Goal: Information Seeking & Learning: Learn about a topic

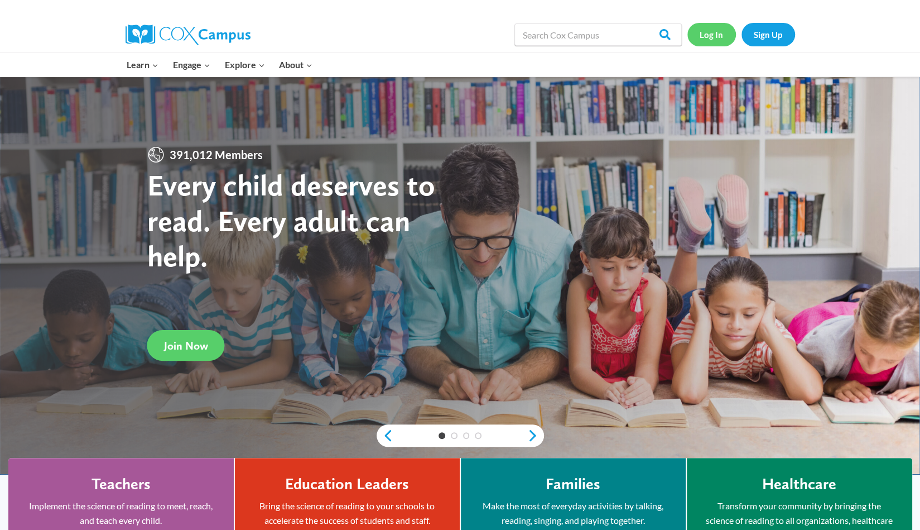
click at [706, 31] on link "Log In" at bounding box center [711, 34] width 49 height 23
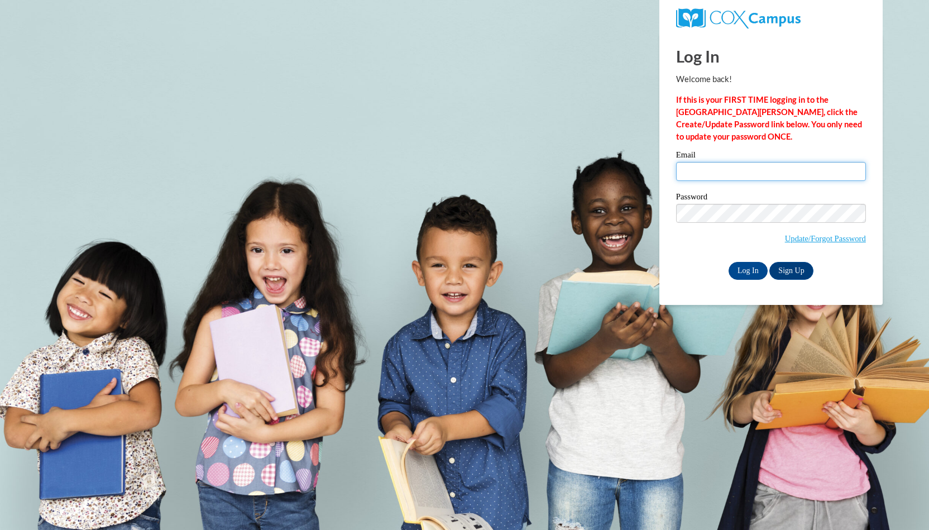
click at [721, 179] on input "Email" at bounding box center [771, 171] width 190 height 19
type input "emilyruthfoster@gmail.com"
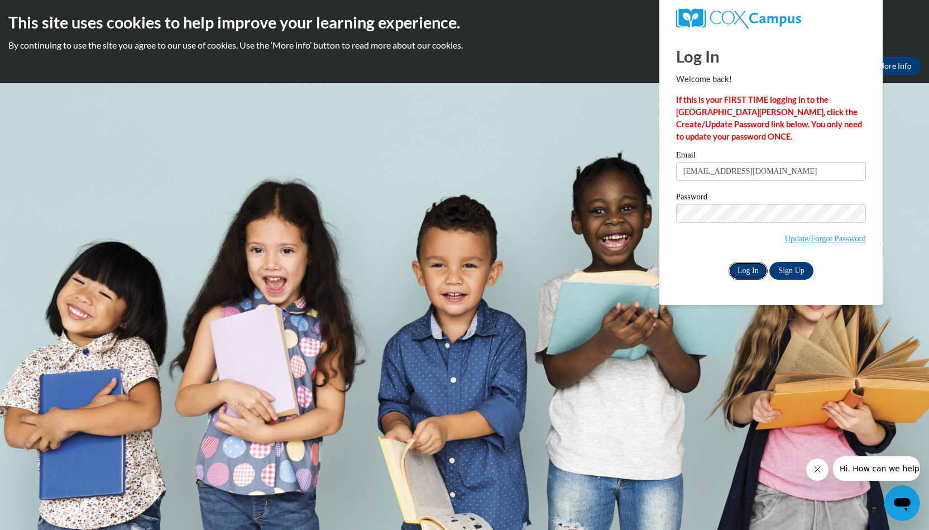
click at [750, 265] on input "Log In" at bounding box center [747, 271] width 39 height 18
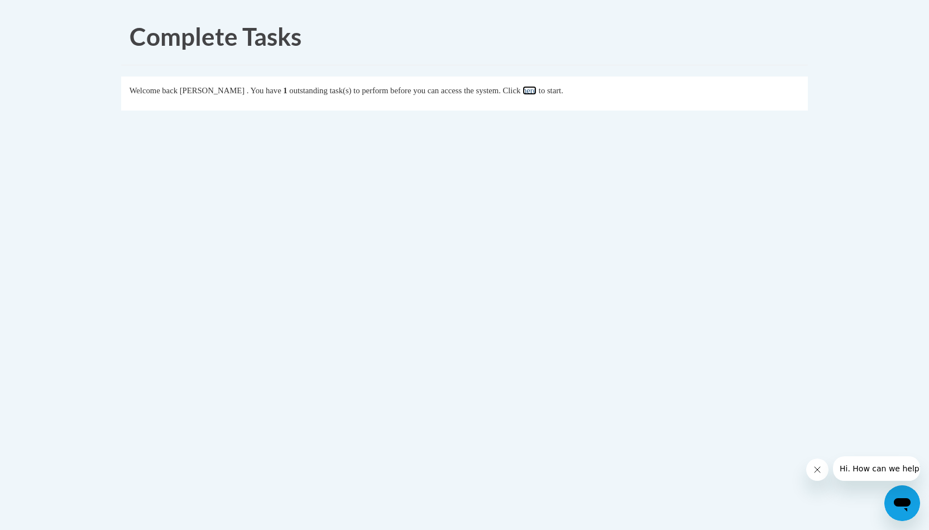
click at [536, 91] on link "here" at bounding box center [529, 90] width 14 height 9
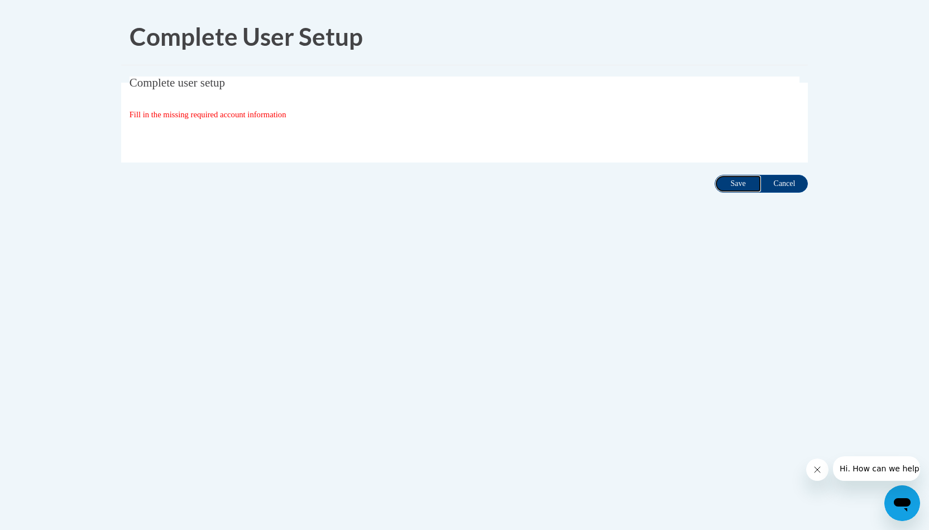
click at [730, 179] on input "Save" at bounding box center [737, 184] width 47 height 18
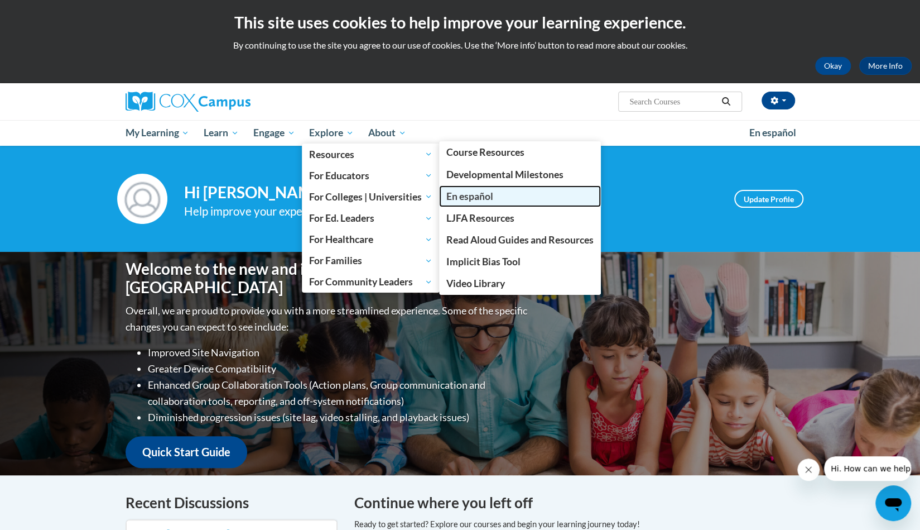
click at [480, 191] on span "En español" at bounding box center [469, 196] width 47 height 12
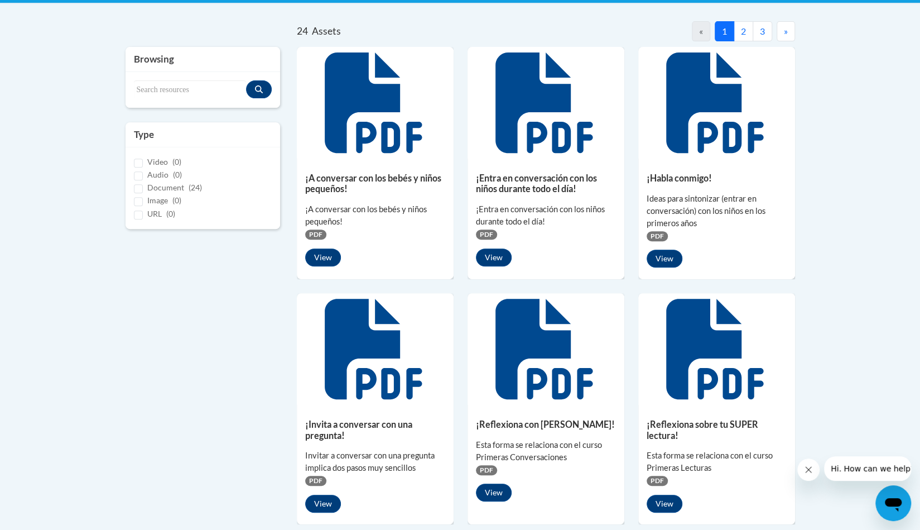
scroll to position [167, 0]
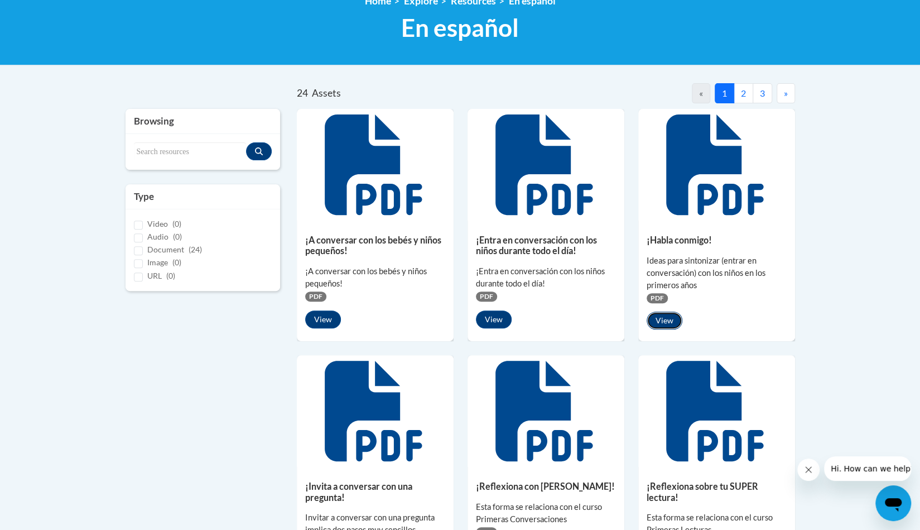
click at [670, 318] on button "View" at bounding box center [665, 320] width 36 height 18
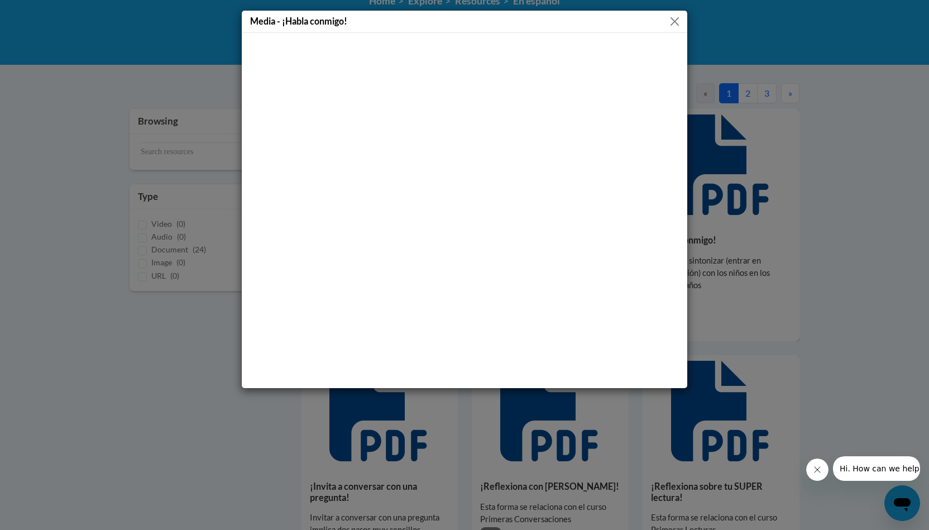
click at [670, 20] on button "Close" at bounding box center [674, 22] width 14 height 14
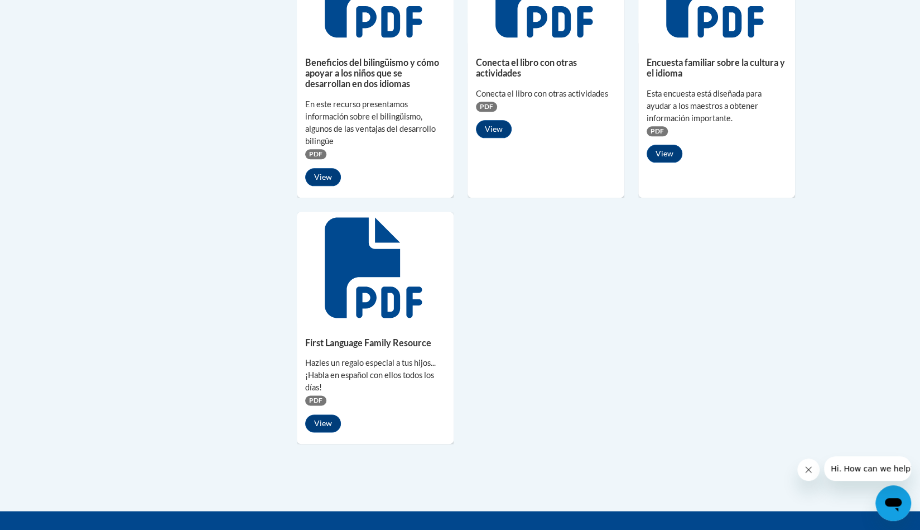
scroll to position [837, 0]
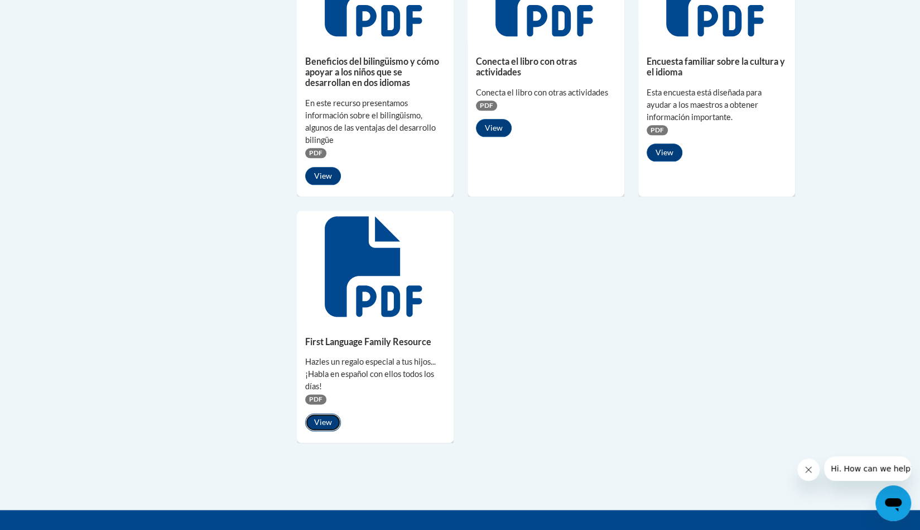
click at [323, 418] on button "View" at bounding box center [323, 422] width 36 height 18
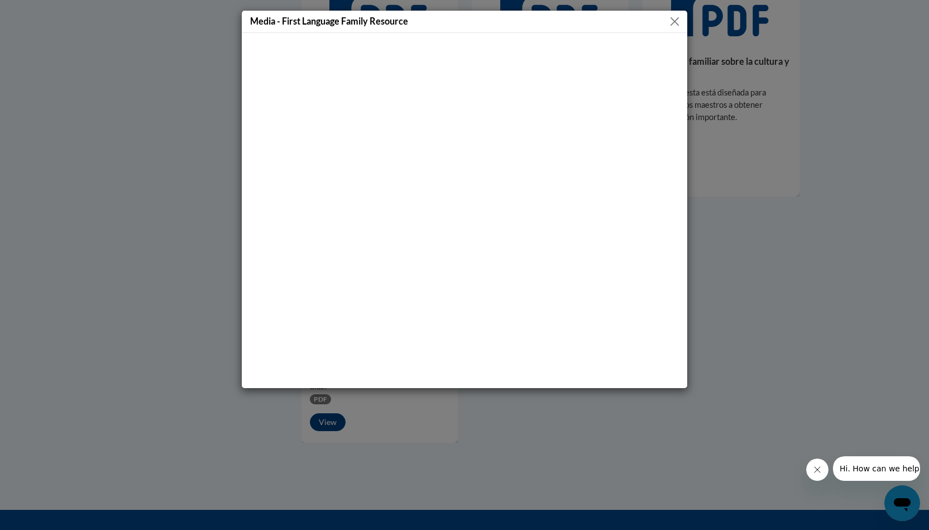
click at [675, 17] on button "Close" at bounding box center [674, 22] width 14 height 14
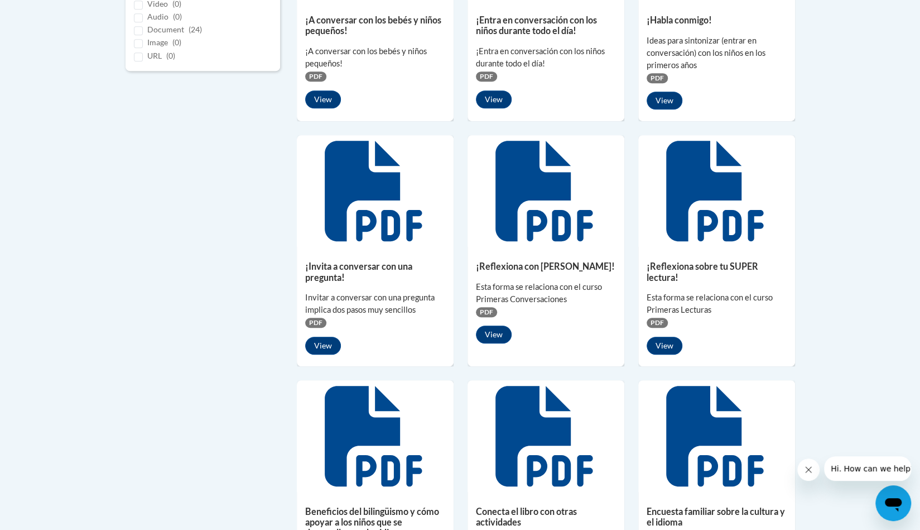
scroll to position [335, 0]
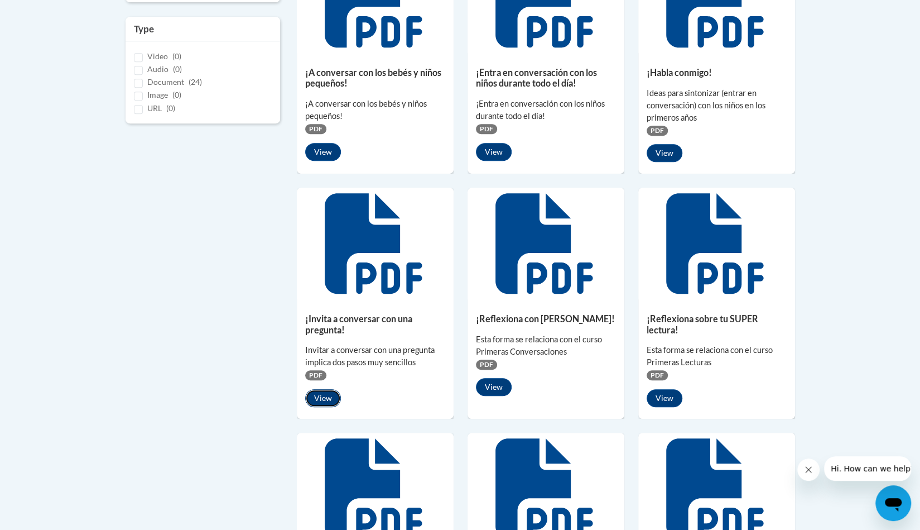
click at [328, 397] on button "View" at bounding box center [323, 398] width 36 height 18
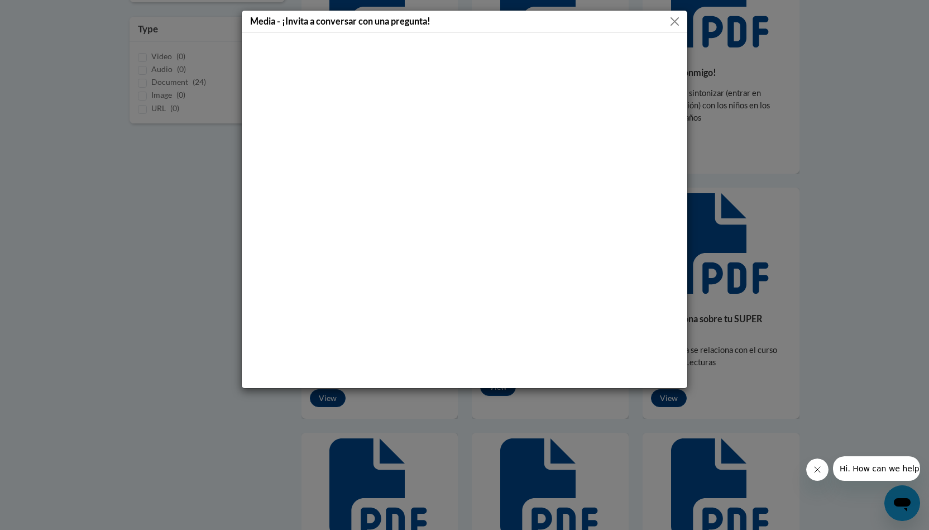
click at [669, 22] on button "Close" at bounding box center [674, 22] width 14 height 14
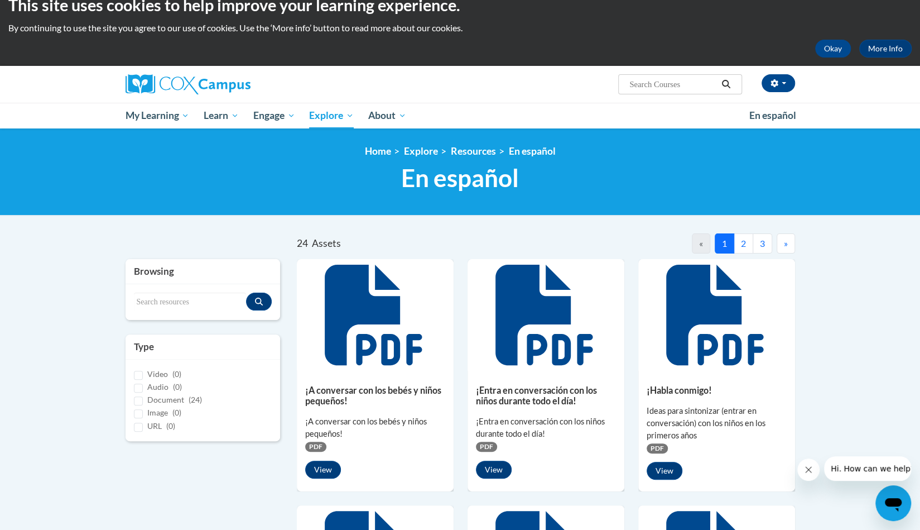
scroll to position [0, 0]
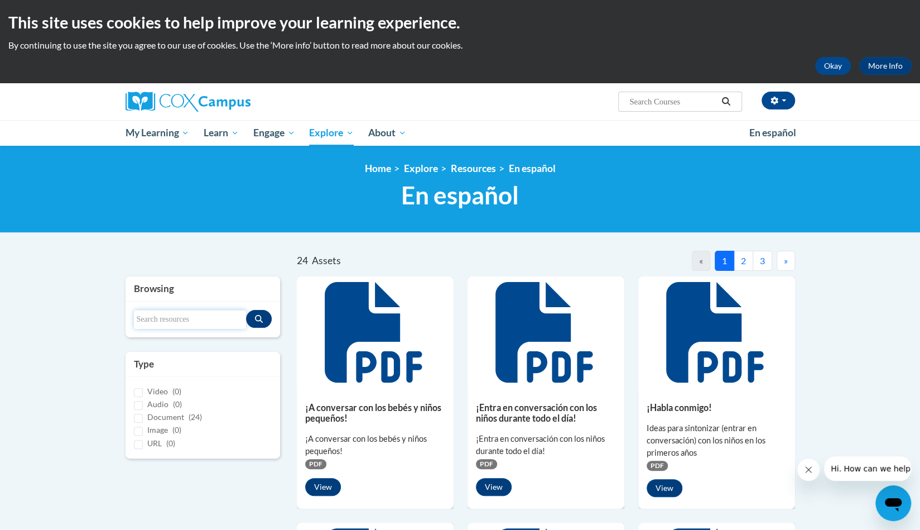
click at [179, 312] on input "Search resources" at bounding box center [190, 319] width 113 height 19
type input "TALK"
click at [261, 318] on icon "Search resources" at bounding box center [259, 319] width 8 height 8
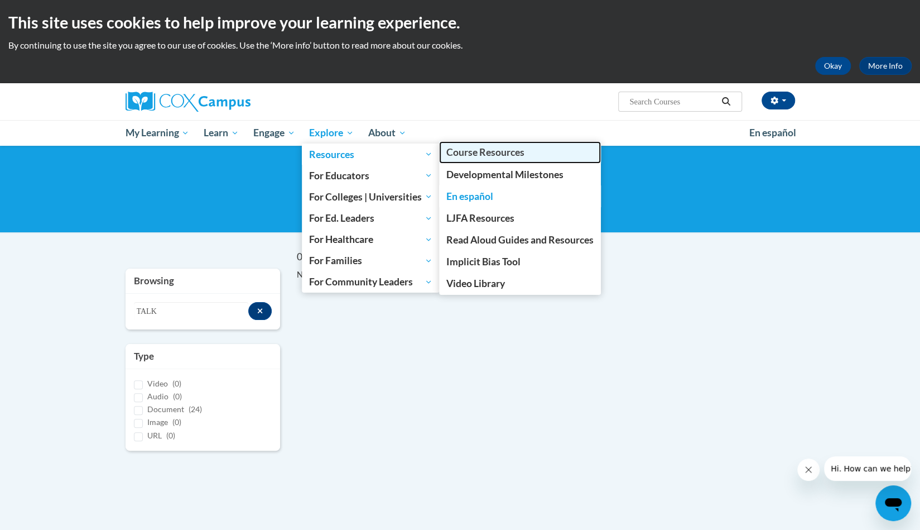
click at [496, 155] on span "Course Resources" at bounding box center [485, 152] width 78 height 12
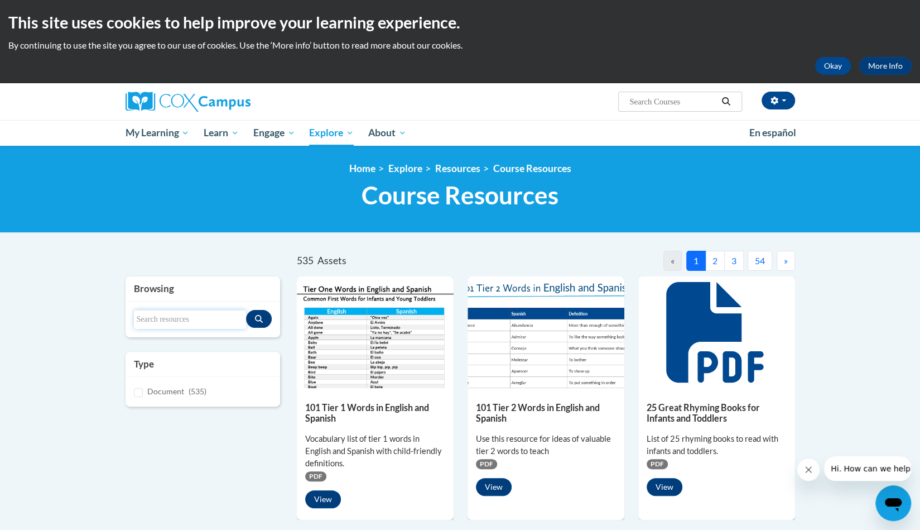
click at [180, 314] on input "Search resources" at bounding box center [190, 319] width 113 height 19
click at [381, 330] on img at bounding box center [375, 332] width 157 height 112
click at [319, 498] on button "View" at bounding box center [323, 499] width 36 height 18
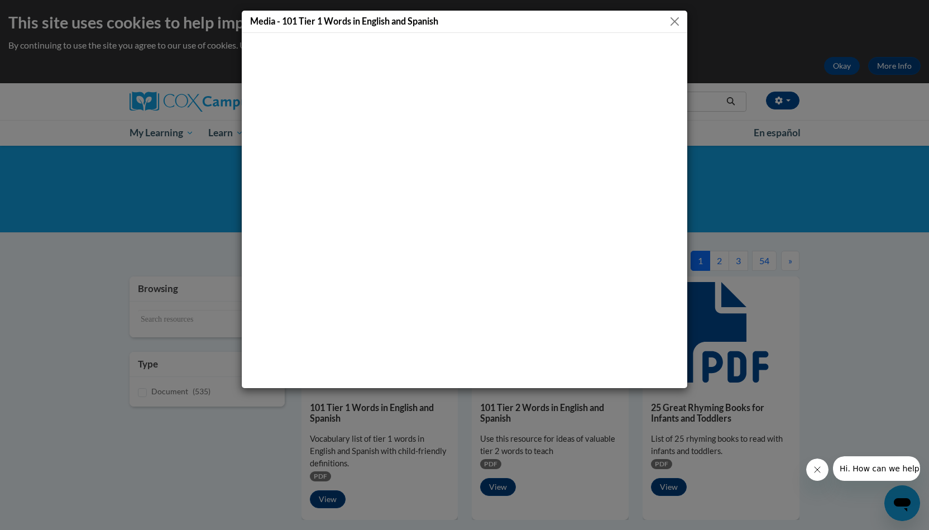
click at [676, 20] on button "Close" at bounding box center [674, 22] width 14 height 14
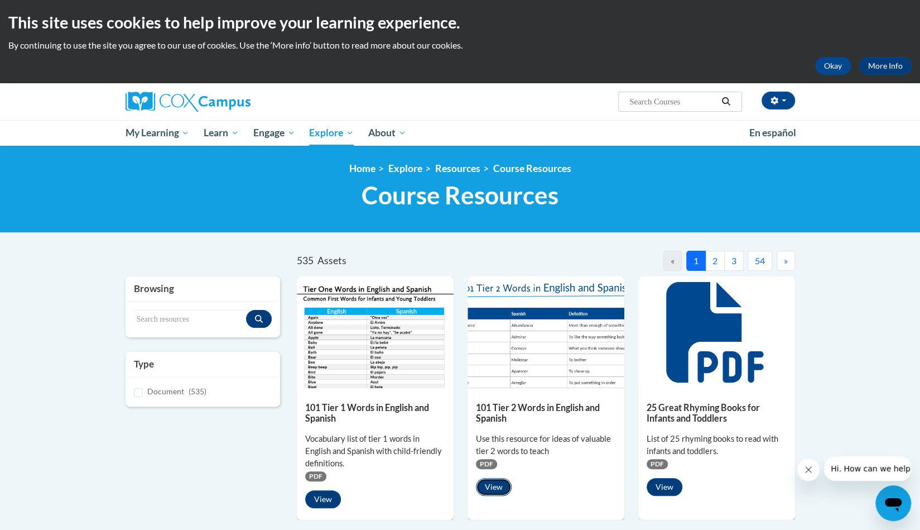
click at [494, 484] on button "View" at bounding box center [494, 487] width 36 height 18
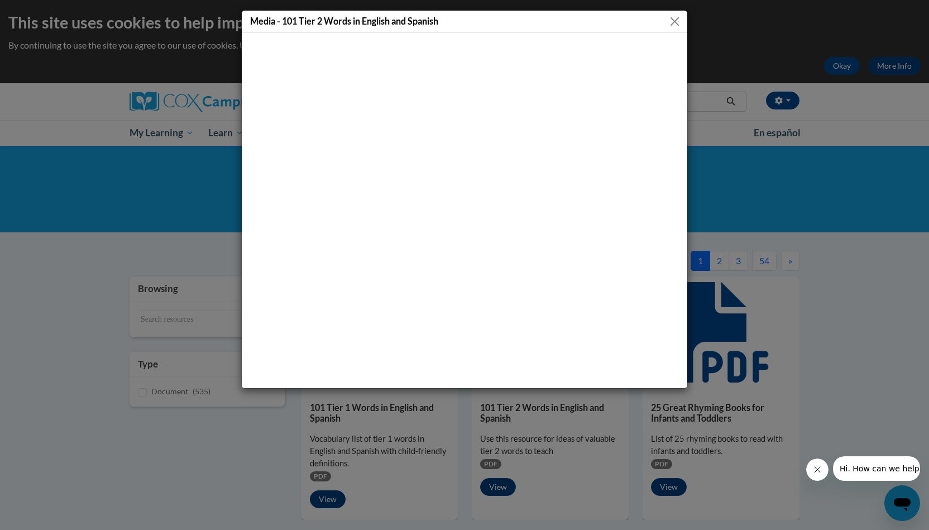
click at [674, 23] on button "Close" at bounding box center [674, 22] width 14 height 14
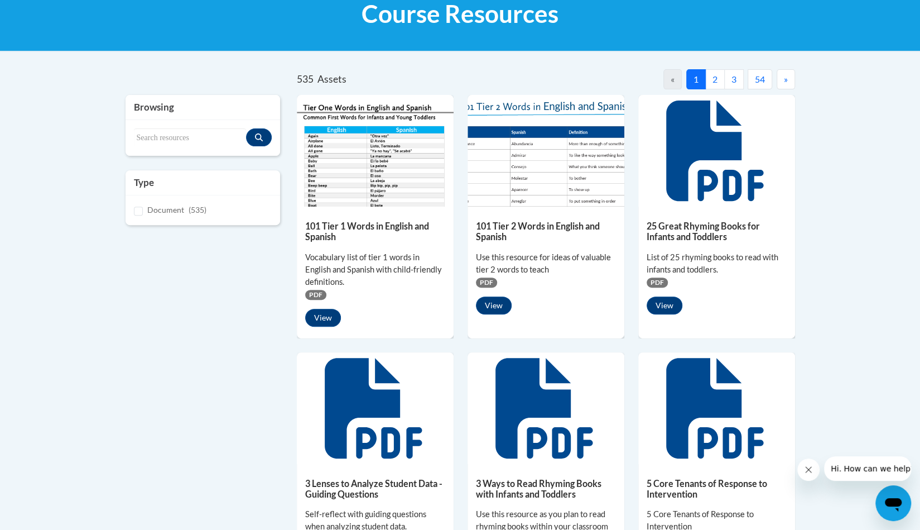
scroll to position [112, 0]
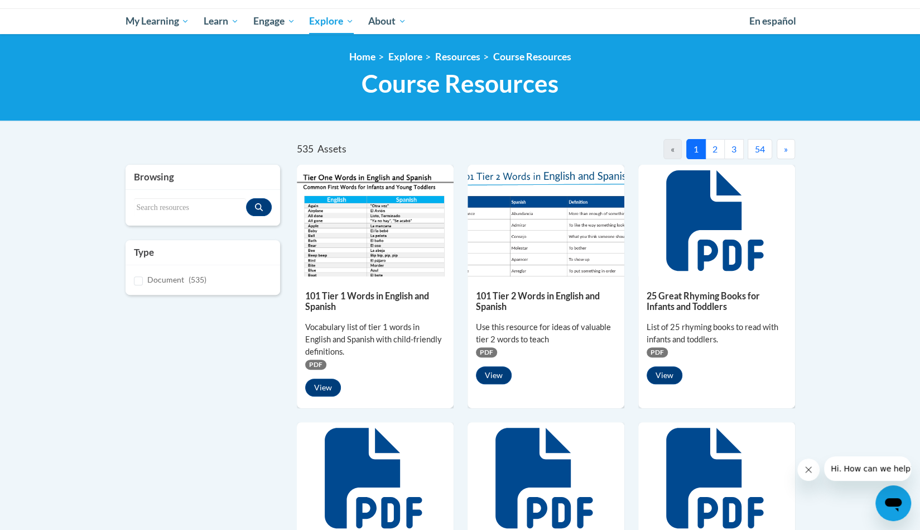
click at [359, 267] on img at bounding box center [375, 221] width 157 height 112
click at [320, 387] on button "View" at bounding box center [323, 387] width 36 height 18
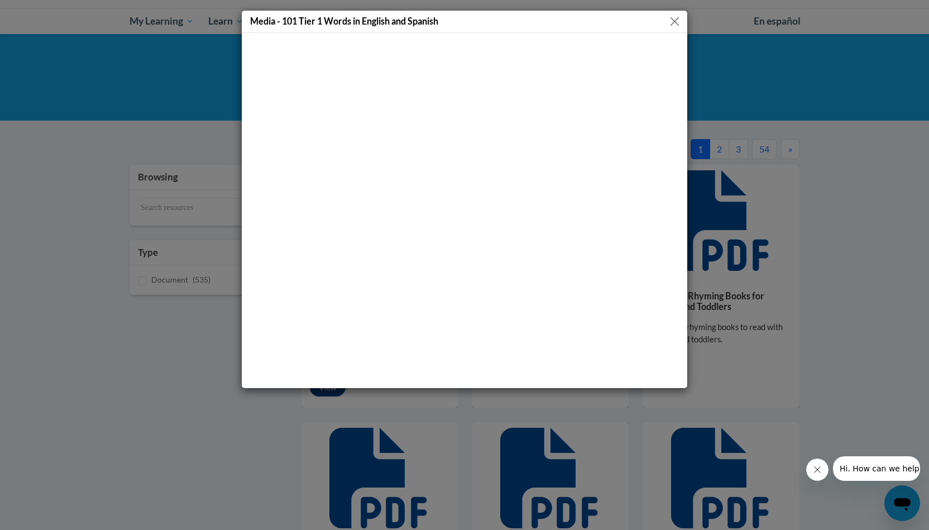
click at [673, 24] on button "Close" at bounding box center [674, 22] width 14 height 14
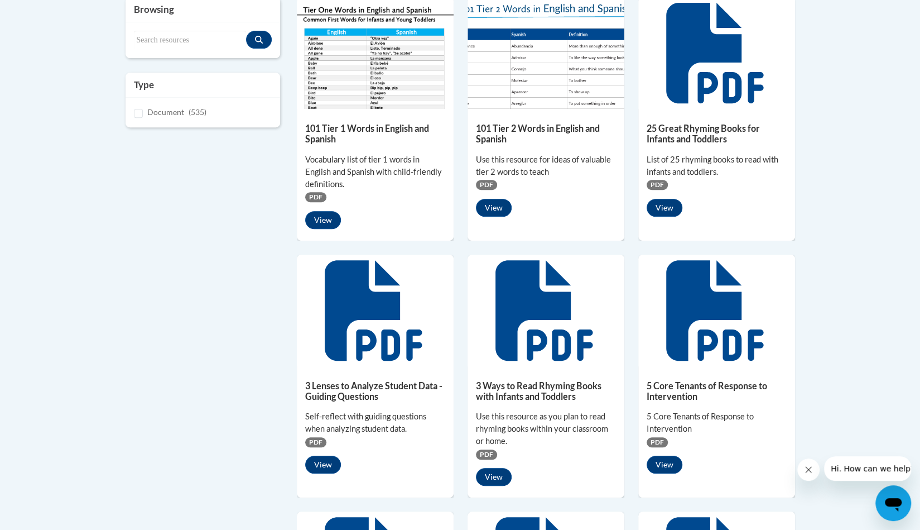
scroll to position [0, 0]
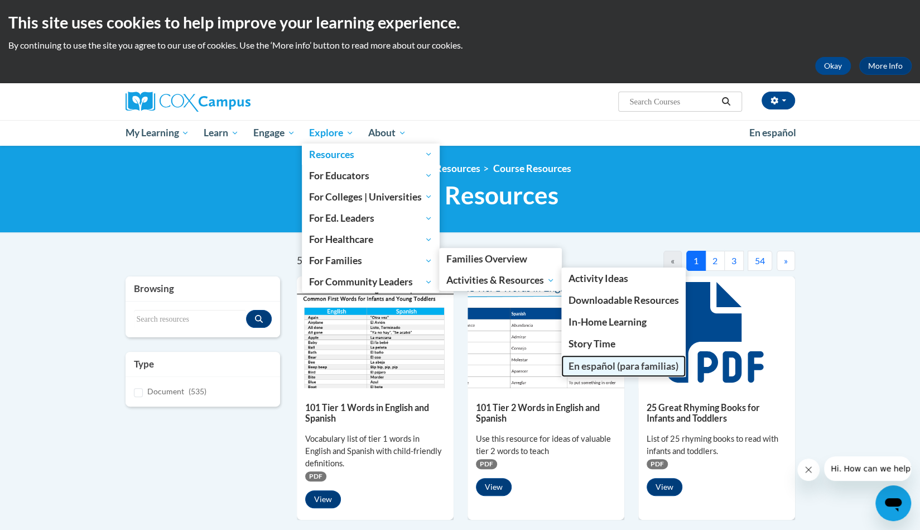
click at [628, 367] on span "En español (para familias)" at bounding box center [623, 366] width 110 height 12
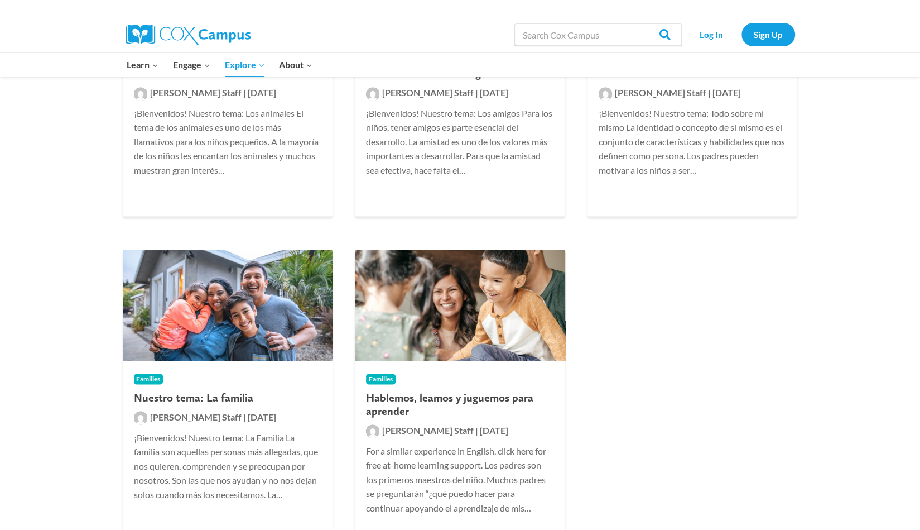
scroll to position [1060, 0]
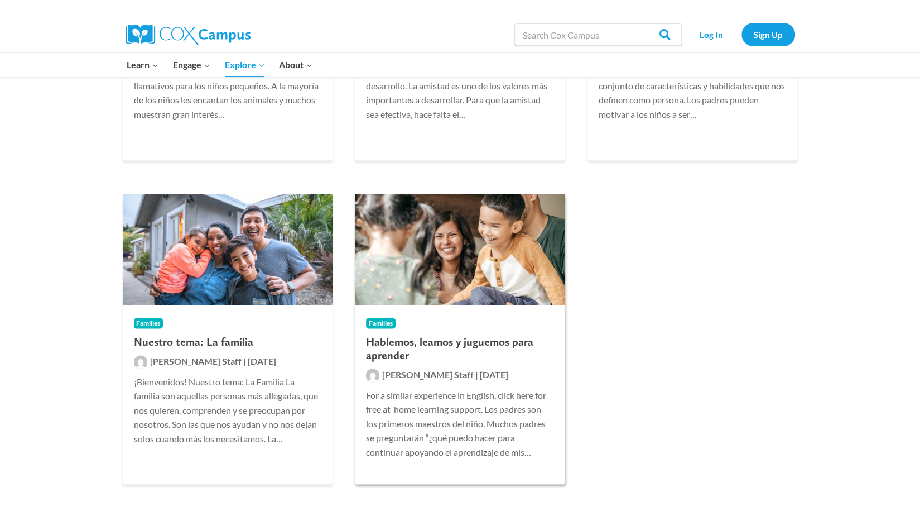
click at [454, 350] on h2 "Hablemos, leamos y juguemos para aprender" at bounding box center [460, 347] width 188 height 27
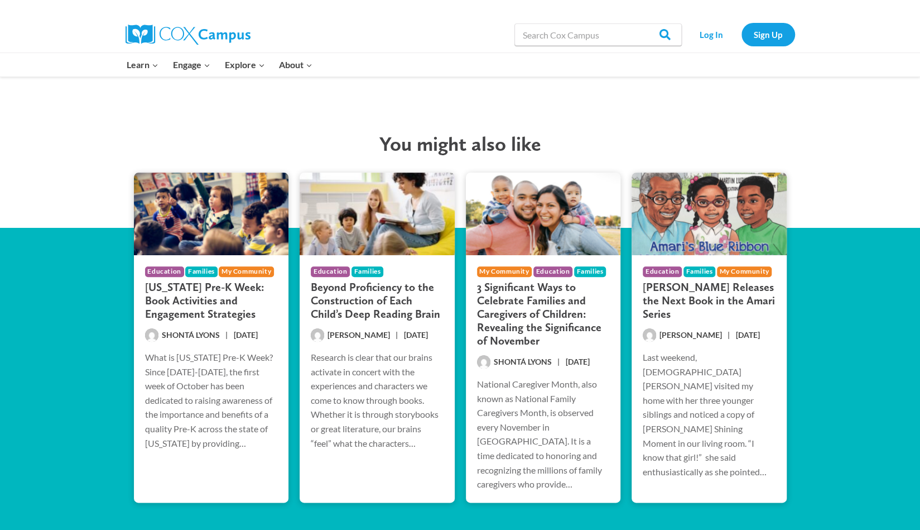
scroll to position [3460, 0]
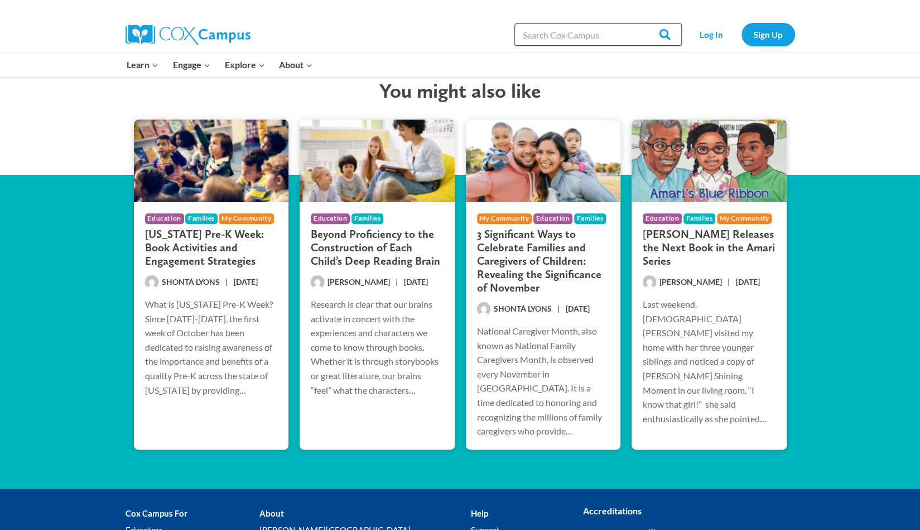
click at [589, 40] on input "Search in [URL][DOMAIN_NAME]" at bounding box center [597, 34] width 167 height 22
type input "TALK"
click at [660, 37] on input "Search" at bounding box center [660, 34] width 44 height 22
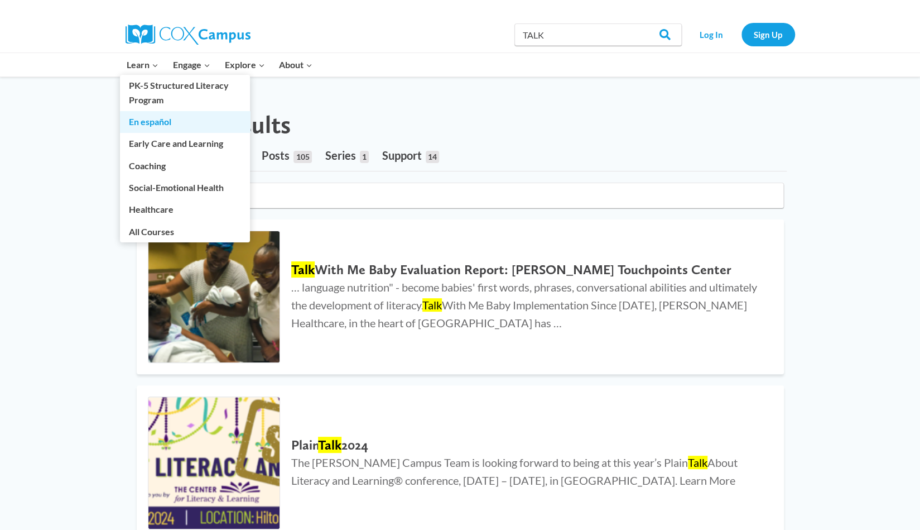
click at [153, 120] on link "En español" at bounding box center [185, 121] width 130 height 21
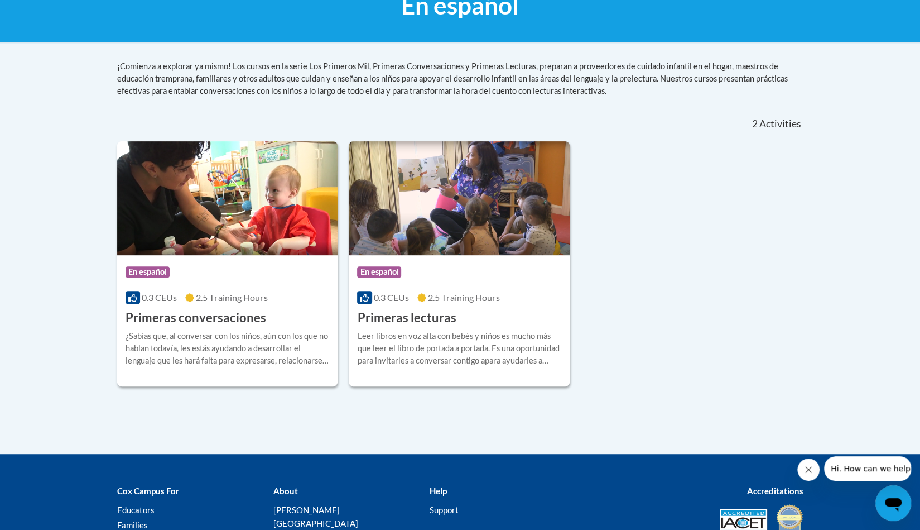
scroll to position [185, 0]
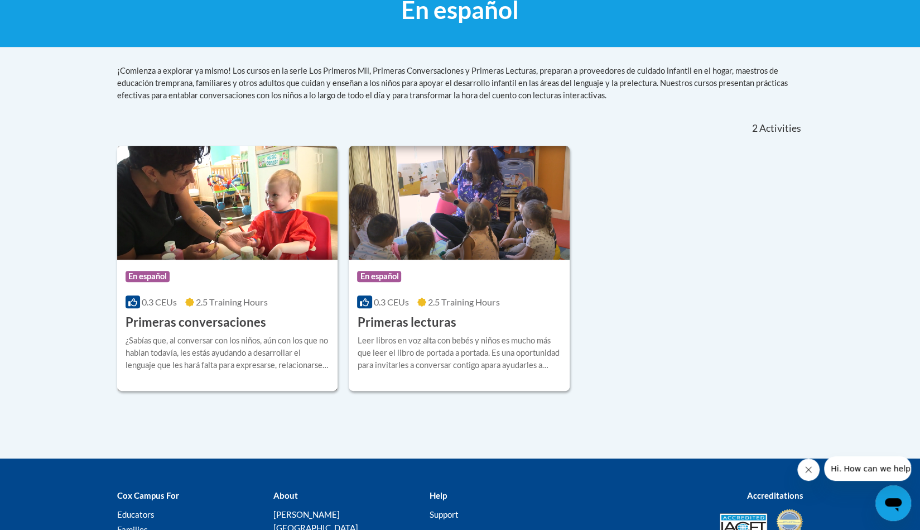
click at [238, 234] on img at bounding box center [227, 203] width 221 height 114
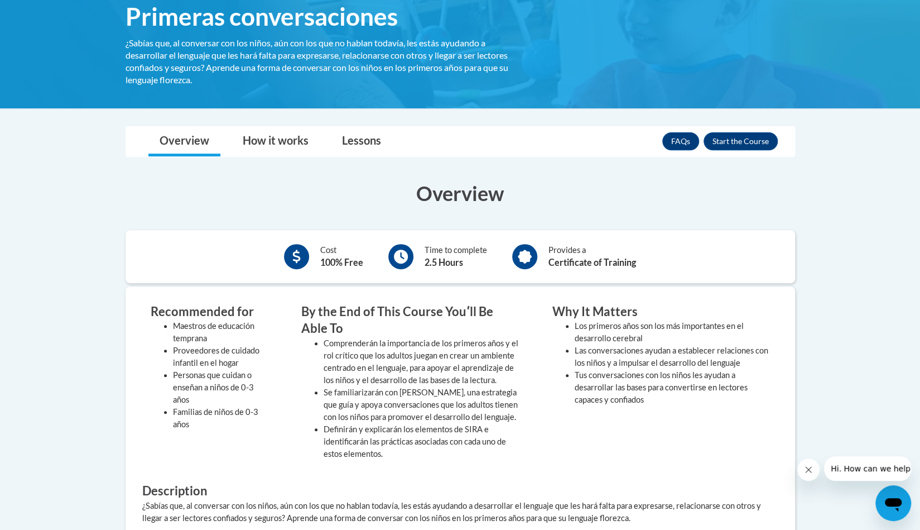
scroll to position [56, 0]
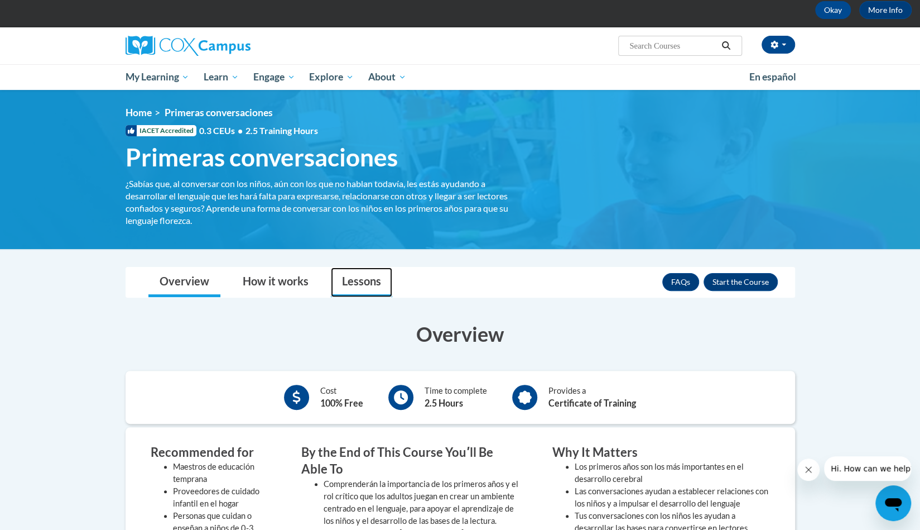
click at [363, 276] on link "Lessons" at bounding box center [361, 282] width 61 height 30
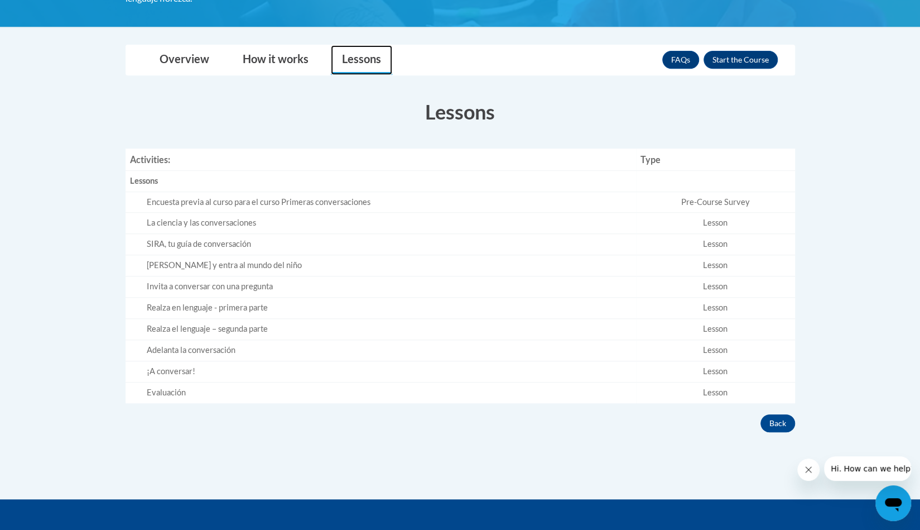
scroll to position [279, 0]
